Goal: Find specific page/section: Find specific page/section

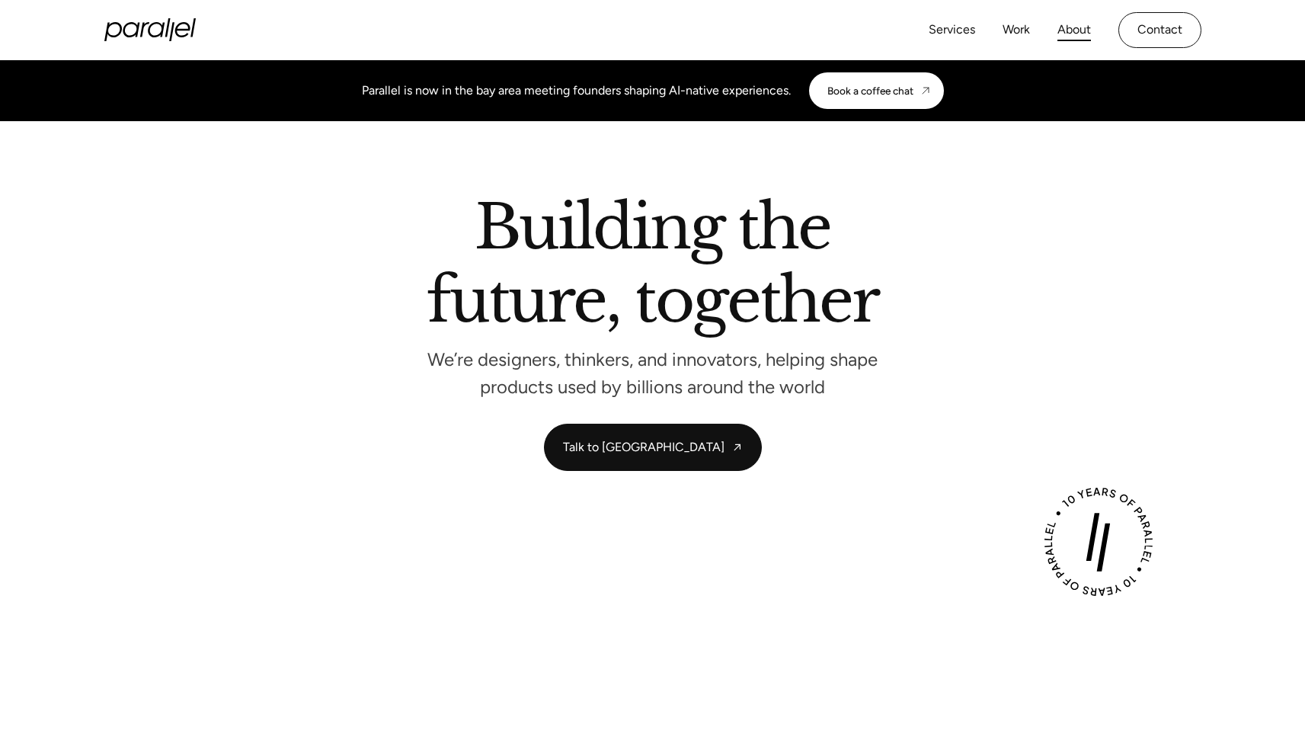
click at [1073, 29] on link "About" at bounding box center [1074, 30] width 34 height 22
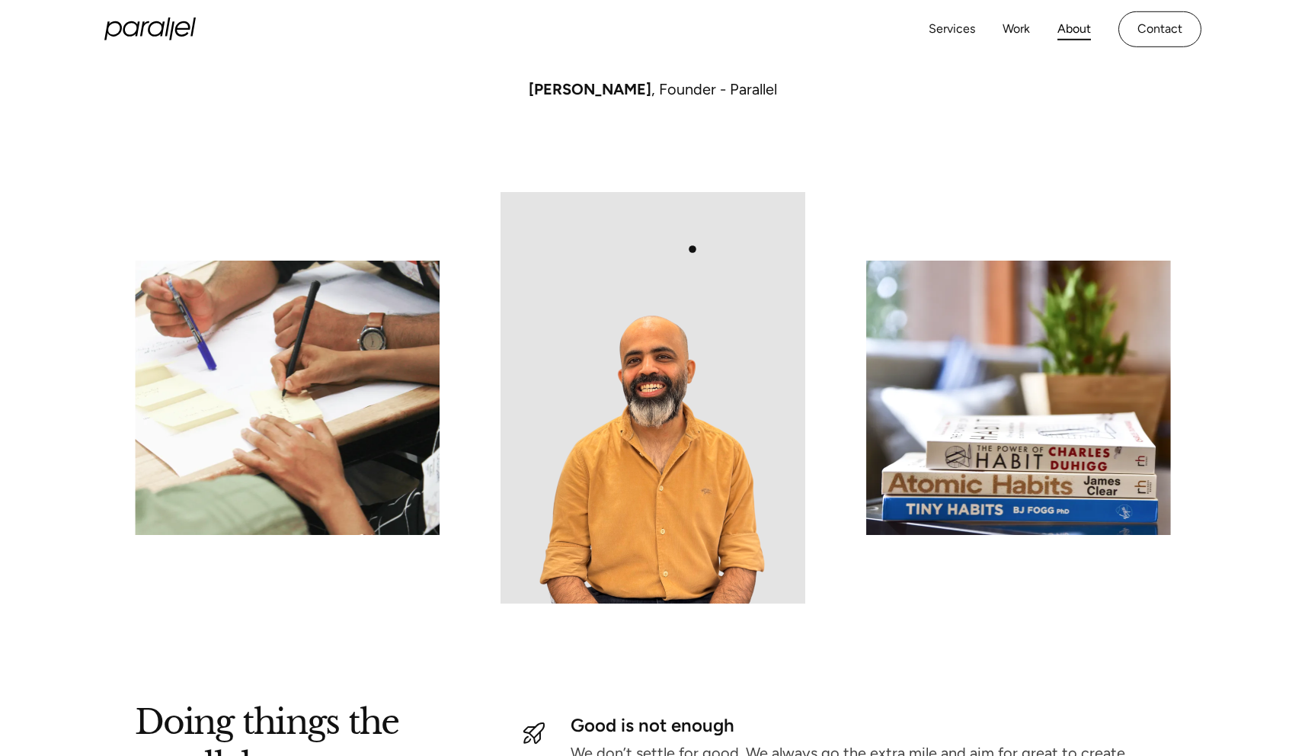
scroll to position [1287, 0]
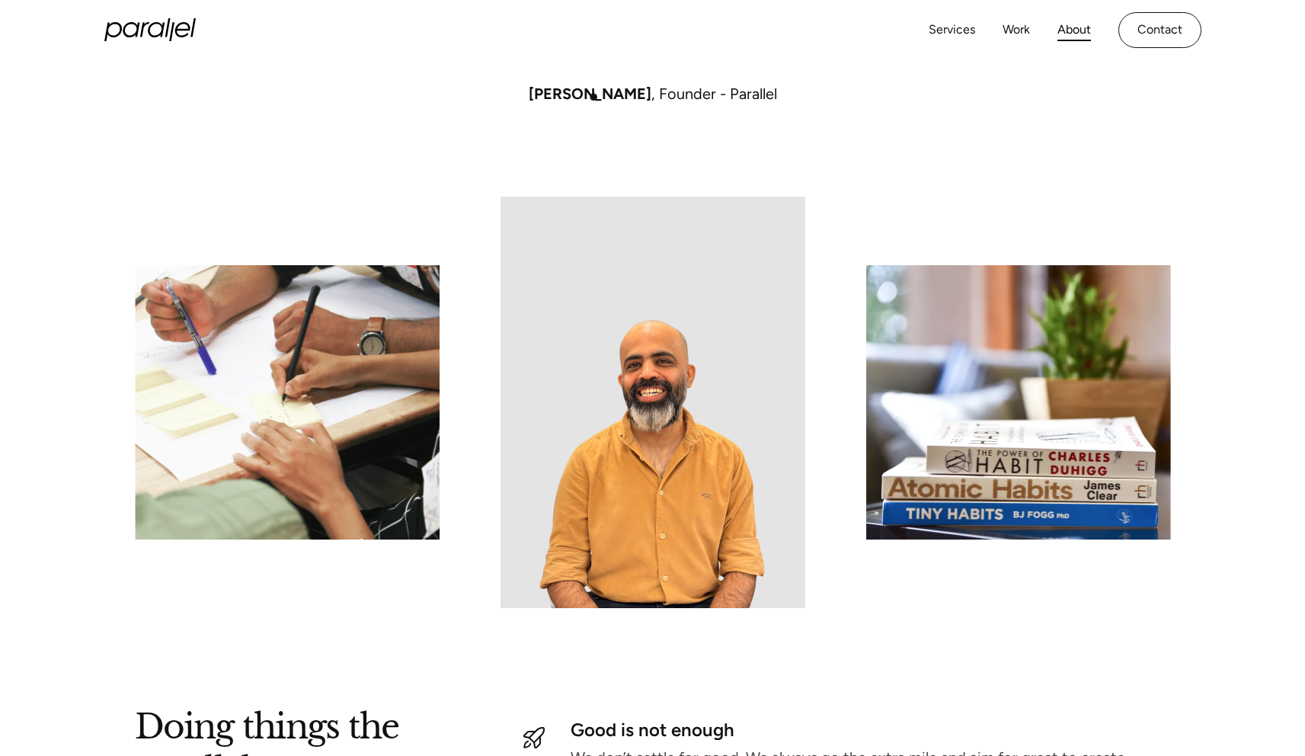
click at [593, 98] on span "[PERSON_NAME]" at bounding box center [590, 94] width 123 height 18
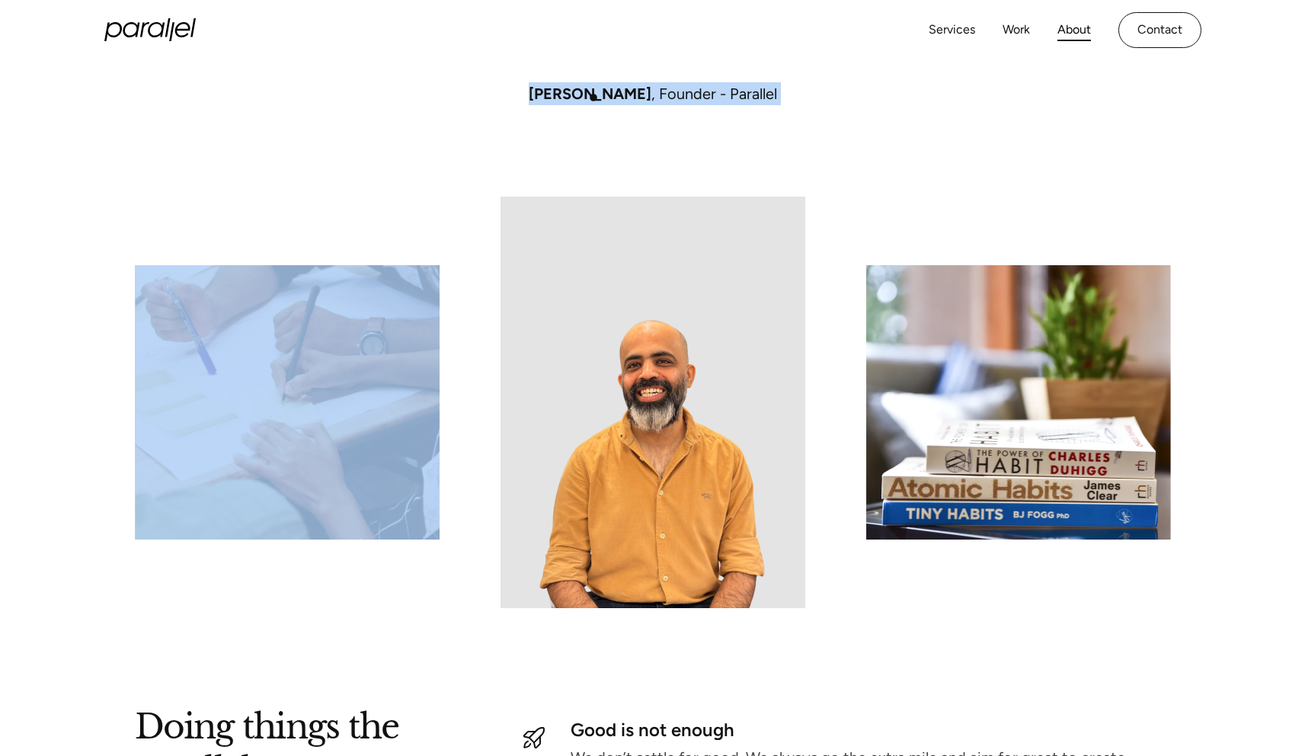
click at [593, 98] on span "[PERSON_NAME]" at bounding box center [590, 94] width 123 height 18
